Goal: Navigation & Orientation: Find specific page/section

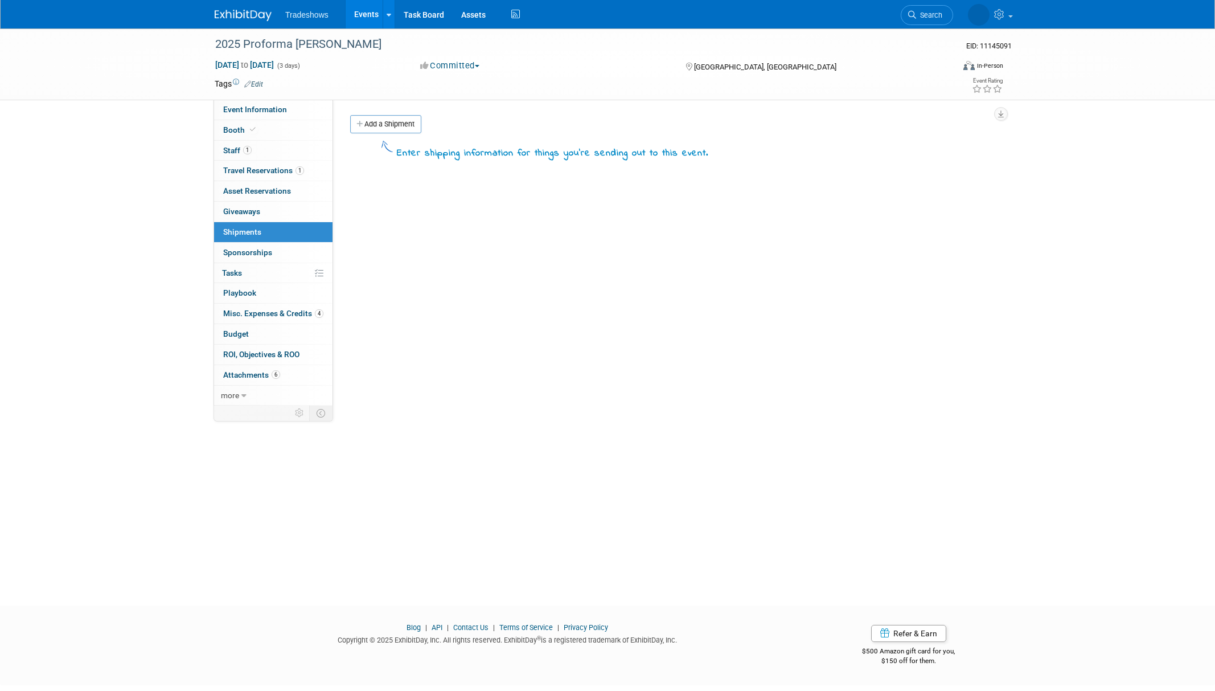
click at [300, 20] on ul "Tradeshows Events Add Event Bulk Upload Events Shareable Event Boards Recently …" at bounding box center [403, 14] width 237 height 28
click at [301, 19] on ul "Tradeshows Events Add Event Bulk Upload Events Shareable Event Boards Recently …" at bounding box center [403, 14] width 237 height 28
click at [305, 18] on span "Tradeshows" at bounding box center [306, 14] width 43 height 9
click at [314, 14] on span "Tradeshows" at bounding box center [306, 14] width 43 height 9
click at [360, 13] on link "Events" at bounding box center [367, 14] width 42 height 28
